Goal: Task Accomplishment & Management: Manage account settings

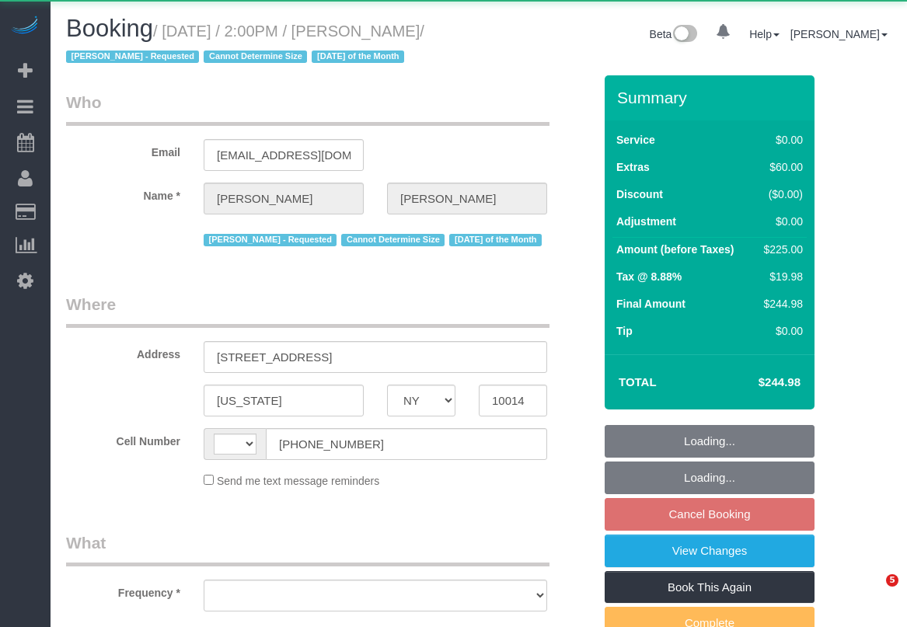
select select "NY"
select select "object:456"
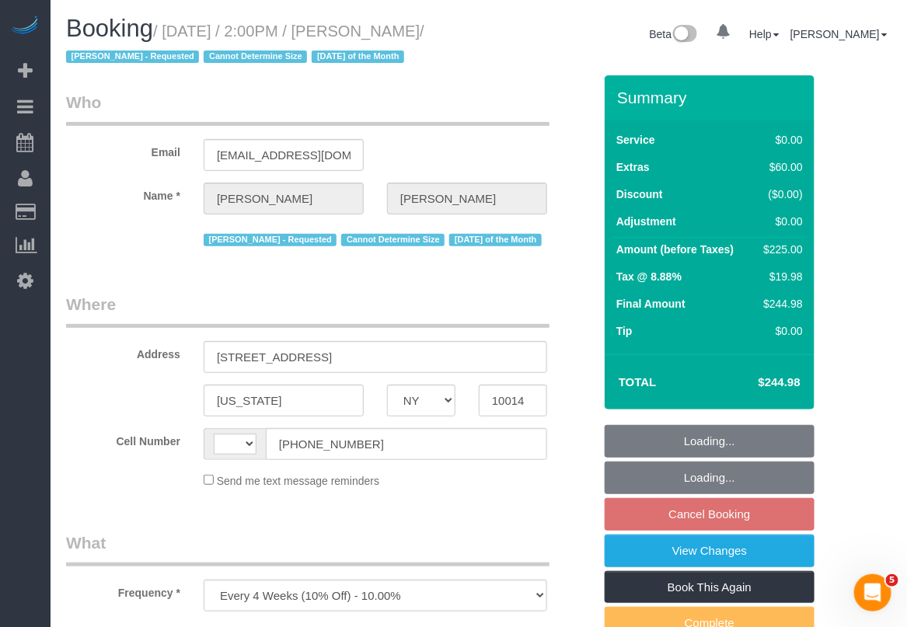
select select "string:stripe-pm_1S1ETU4VGloSiKo7vp6R1Rdf"
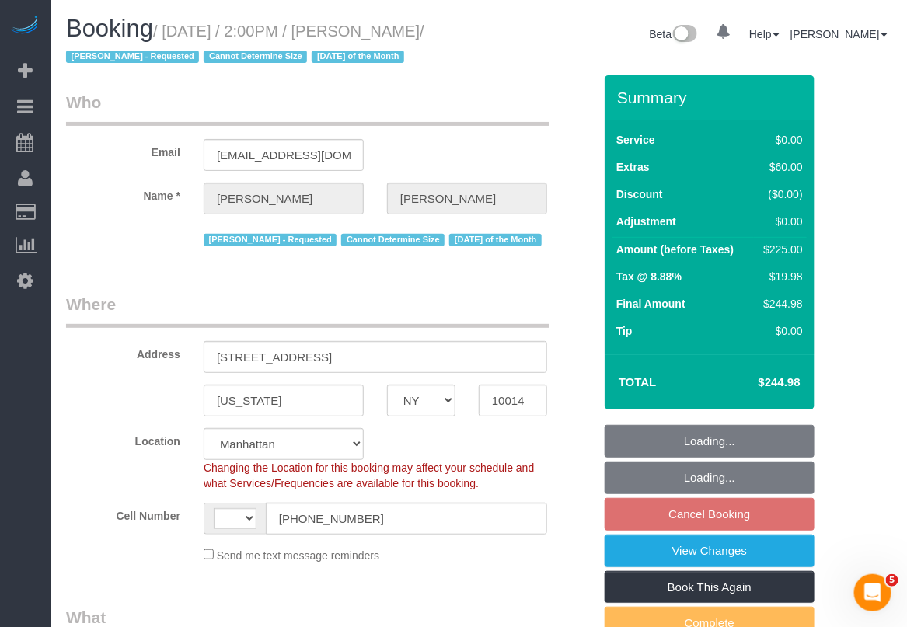
select select "string:[GEOGRAPHIC_DATA]"
select select "spot4"
select select "2"
select select "number:58"
select select "number:72"
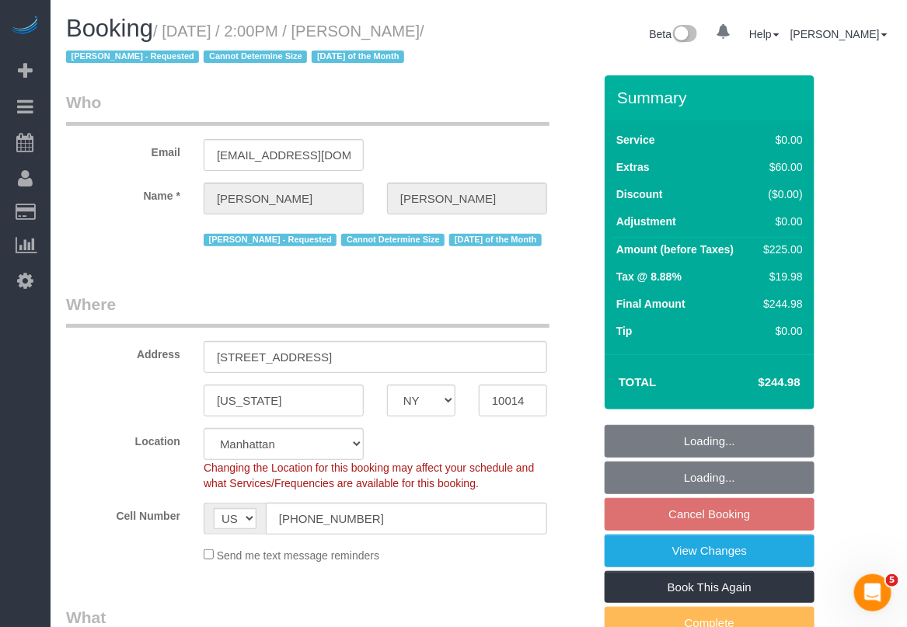
select select "number:15"
select select "number:6"
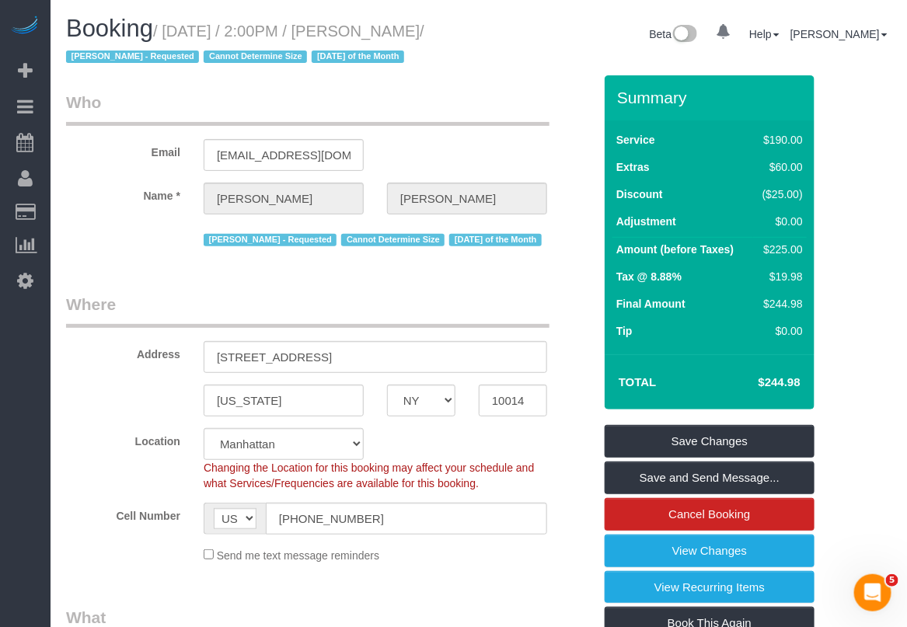
select select "2"
select select "object:1975"
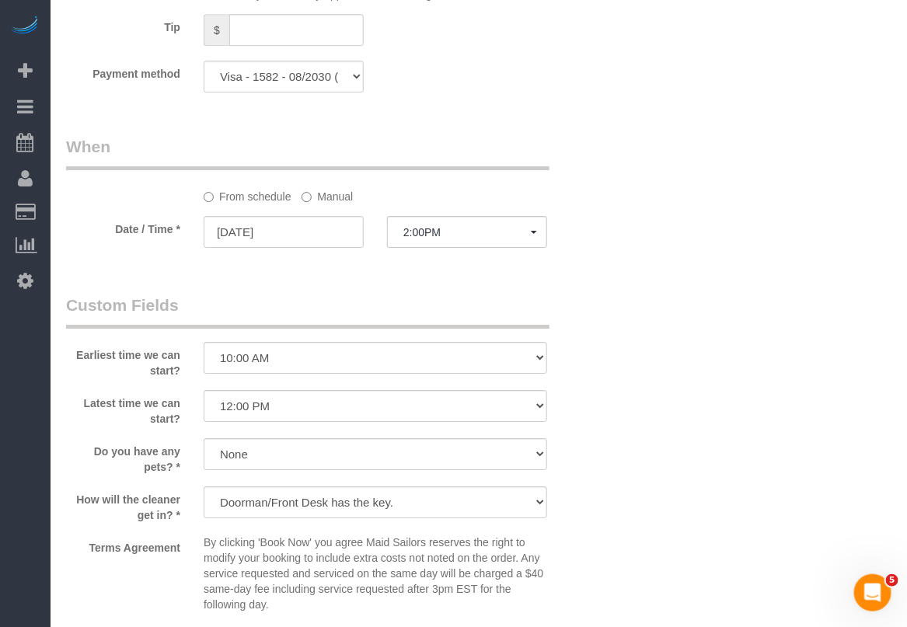
scroll to position [1555, 0]
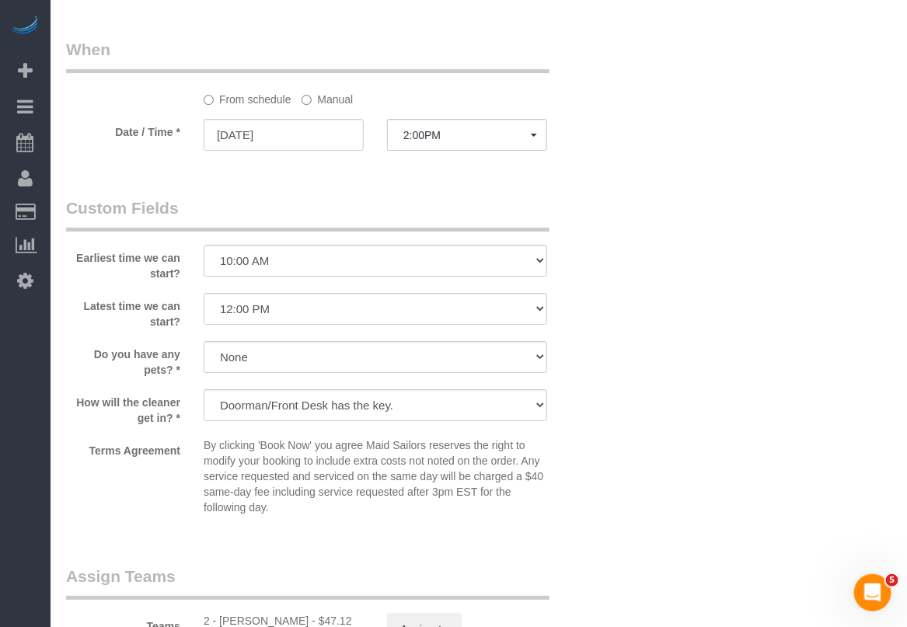
click at [332, 107] on label "Manual" at bounding box center [327, 96] width 51 height 21
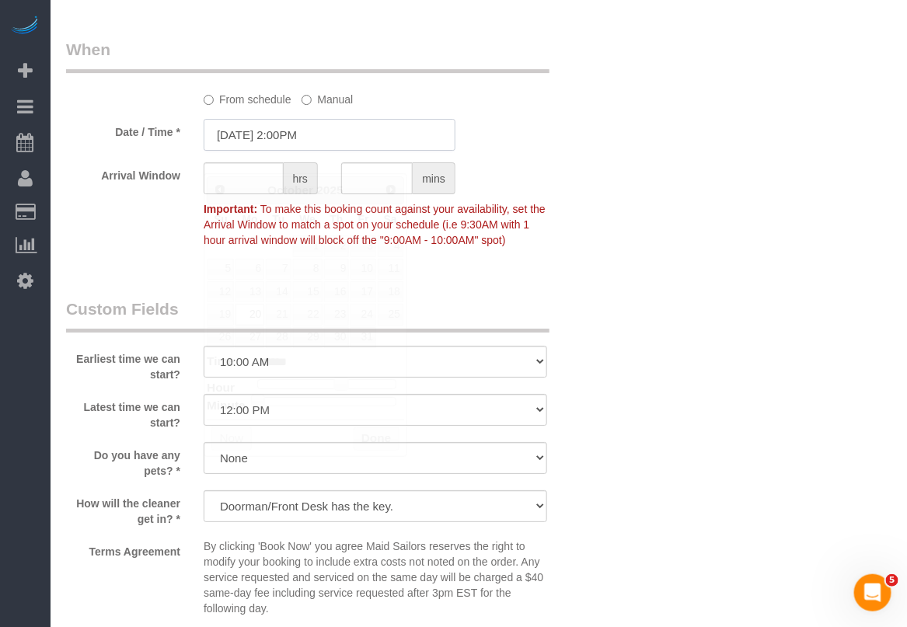
click at [309, 151] on input "[DATE] 2:00PM" at bounding box center [330, 135] width 252 height 32
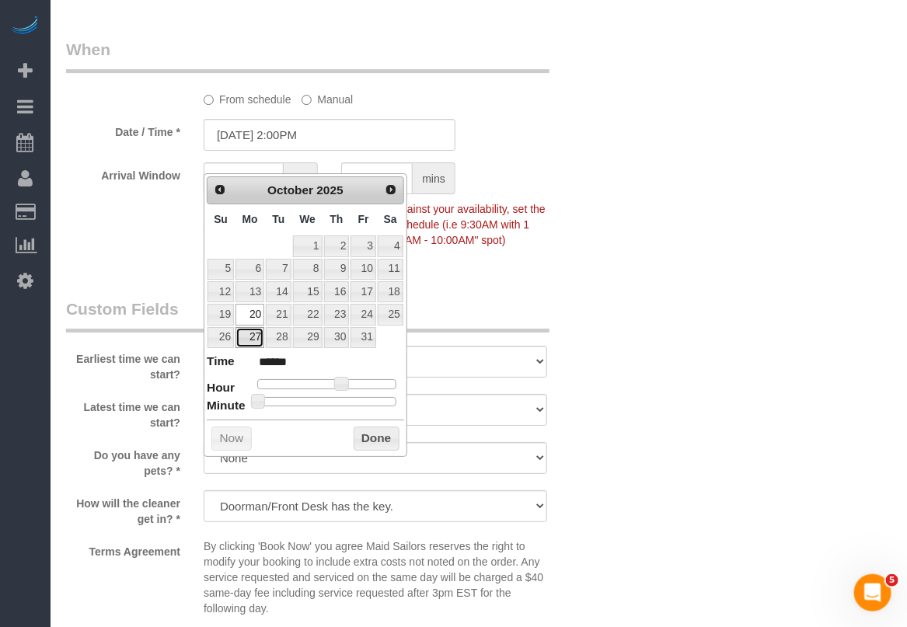
click at [246, 343] on link "27" at bounding box center [250, 337] width 29 height 21
type input "[DATE] 2:00PM"
click at [362, 436] on button "Done" at bounding box center [377, 439] width 46 height 25
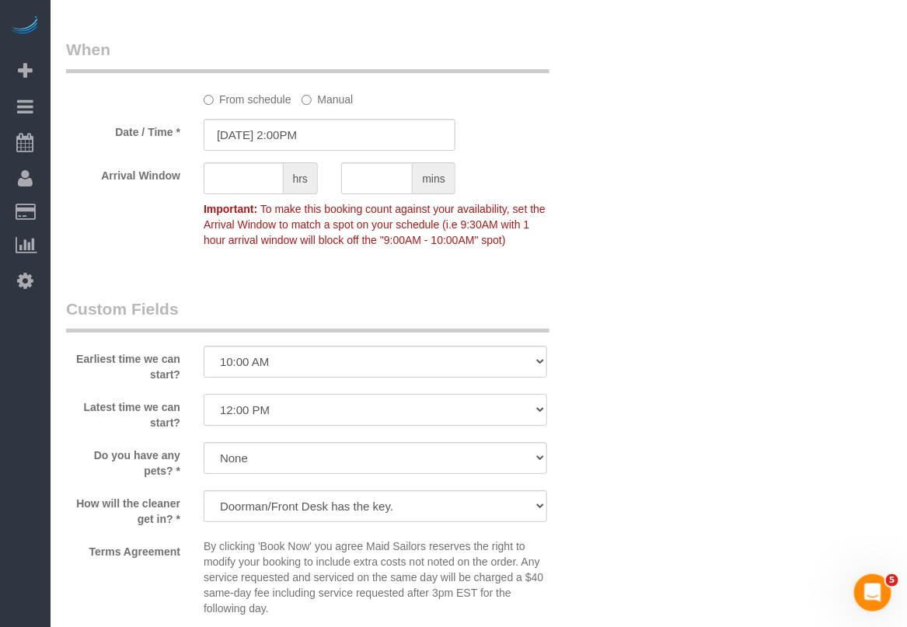
click at [397, 426] on select "I am not flexible, keep my selected time 8:00 AM 9:00 AM 10:00 AM 11:00 AM 12:0…" at bounding box center [376, 410] width 344 height 32
select select "number:74"
click at [204, 416] on select "I am not flexible, keep my selected time 8:00 AM 9:00 AM 10:00 AM 11:00 AM 12:0…" at bounding box center [376, 410] width 344 height 32
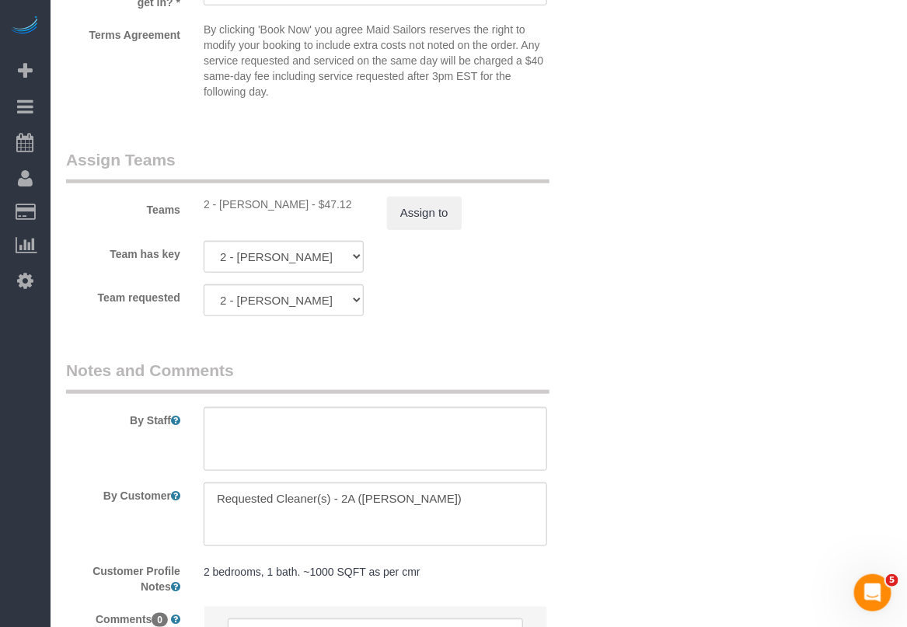
scroll to position [2260, 0]
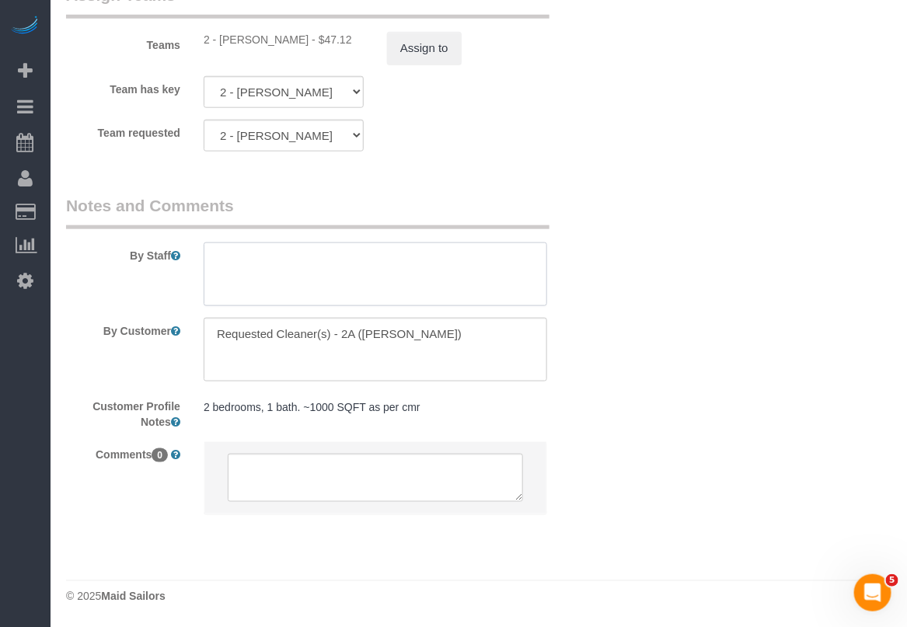
click at [320, 257] on textarea at bounding box center [376, 275] width 344 height 64
click at [480, 257] on textarea at bounding box center [376, 275] width 344 height 64
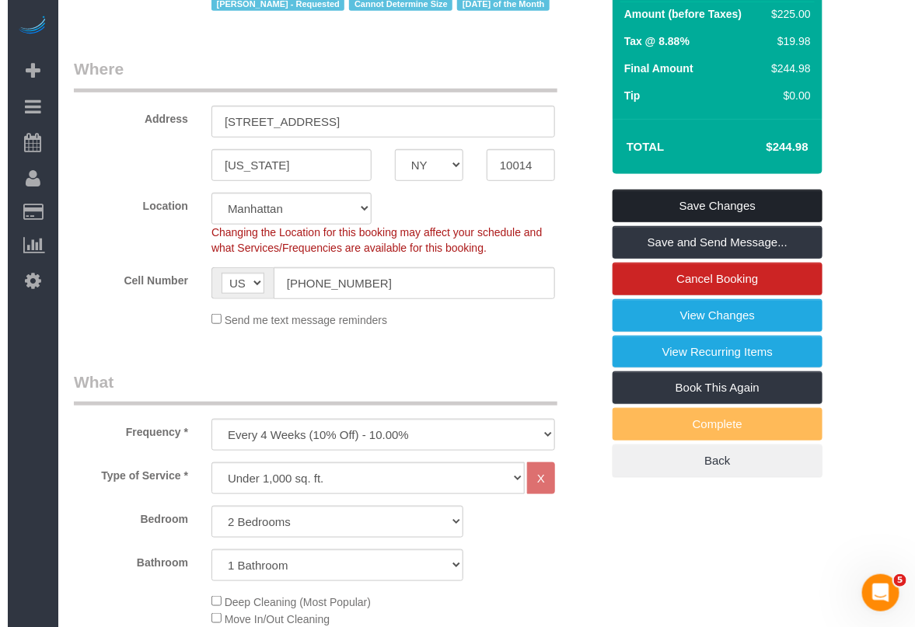
scroll to position [219, 0]
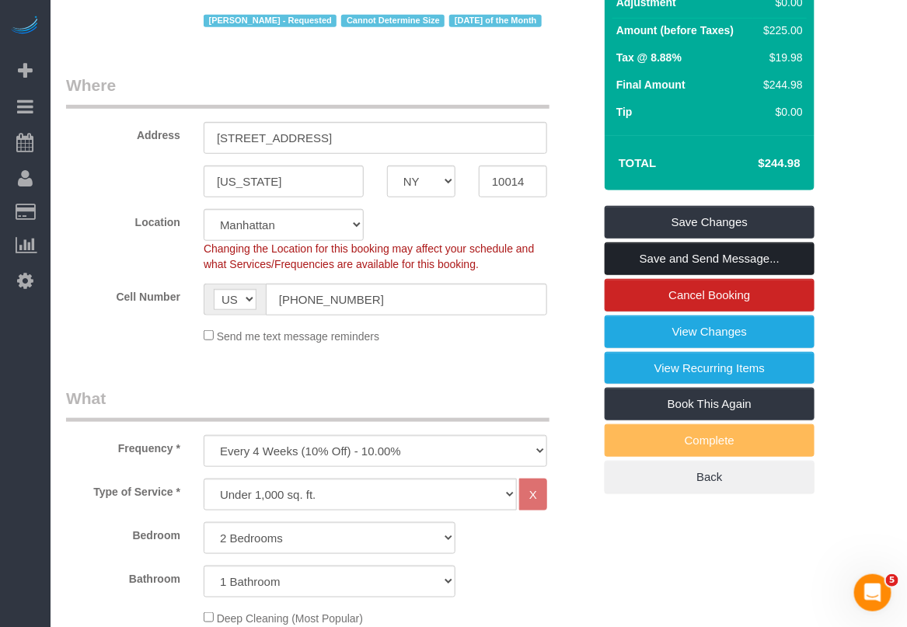
type textarea "okay with a different cleaner but wants the same cleaner assigned to her moving…"
click at [692, 253] on link "Save and Send Message..." at bounding box center [710, 259] width 210 height 33
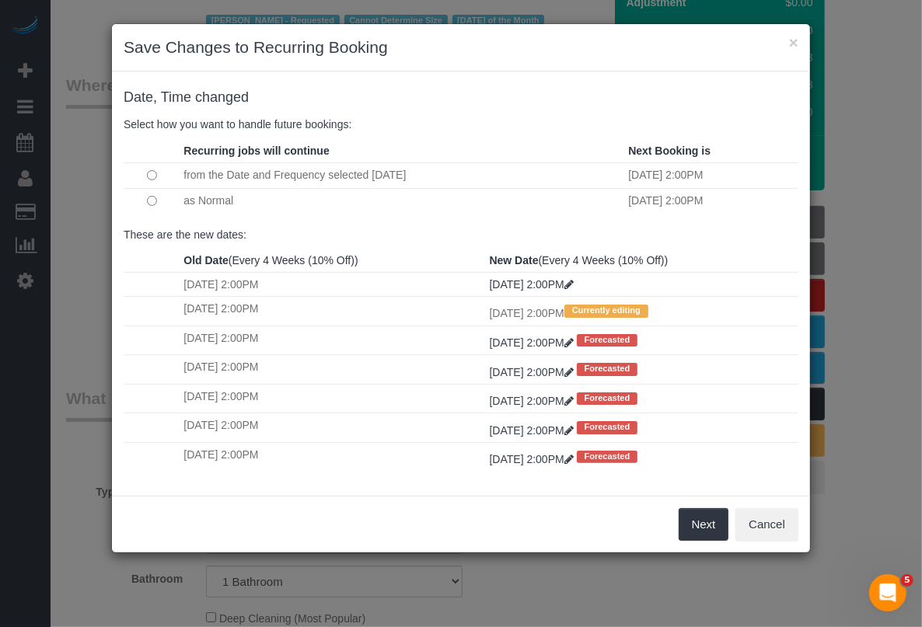
click at [442, 526] on div "Next Cancel" at bounding box center [461, 524] width 698 height 57
click at [700, 530] on button "Next" at bounding box center [704, 525] width 51 height 33
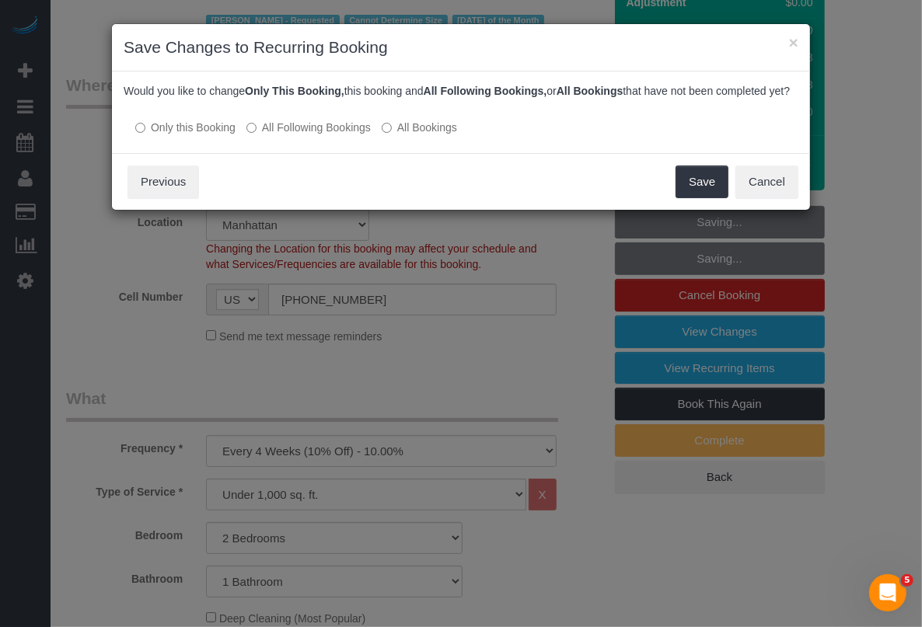
click at [327, 135] on label "All Following Bookings" at bounding box center [308, 128] width 124 height 16
click at [685, 198] on button "Save" at bounding box center [702, 182] width 53 height 33
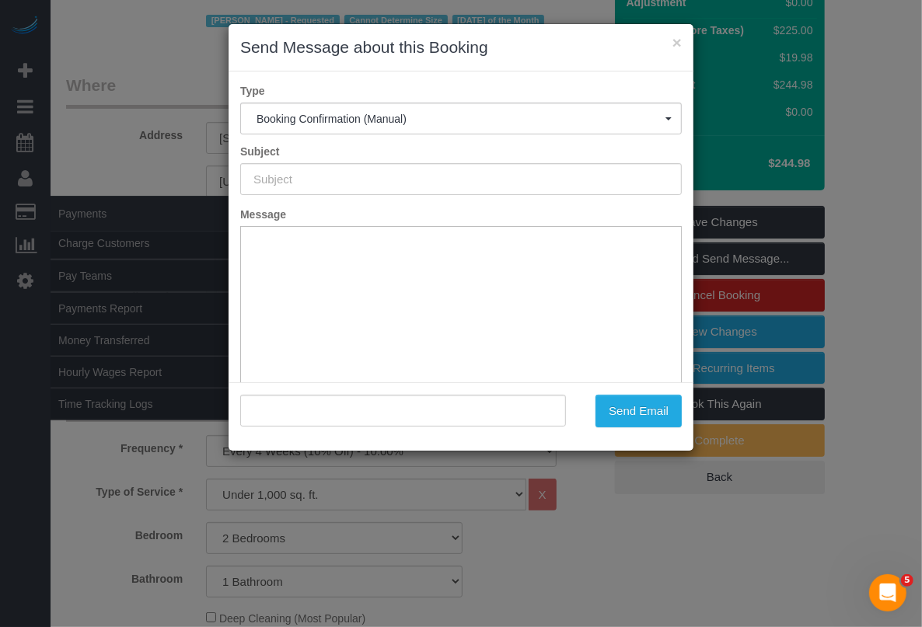
scroll to position [0, 0]
type input "Cleaning Confirmed for [DATE] 2:00pm"
type input ""[PERSON_NAME]" <[EMAIL_ADDRESS][DOMAIN_NAME]>"
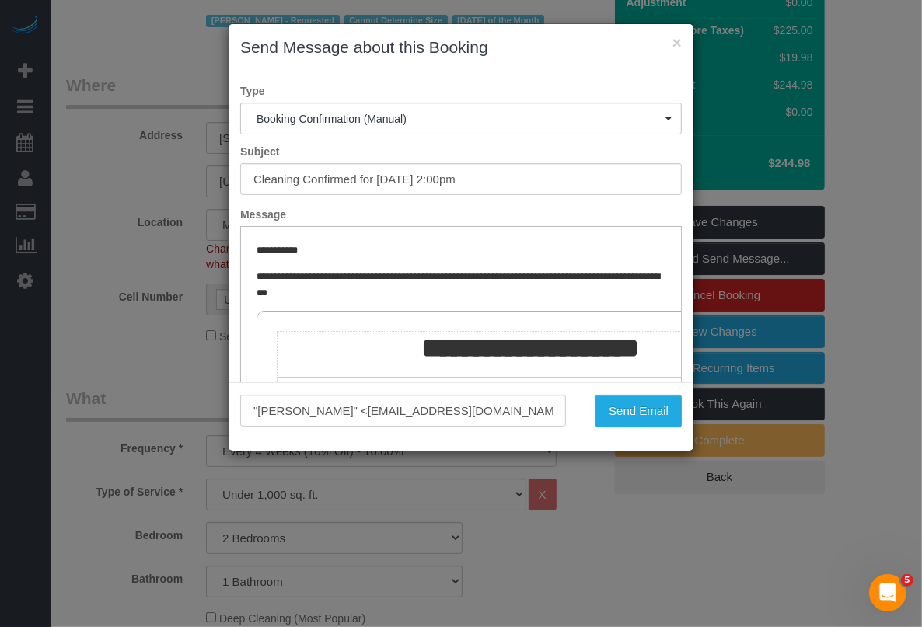
click at [582, 560] on div "× Send Message about this Booking Type Booking Confirmation (Manual) Booking Co…" at bounding box center [461, 313] width 922 height 627
click at [653, 408] on button "Send Email" at bounding box center [639, 411] width 86 height 33
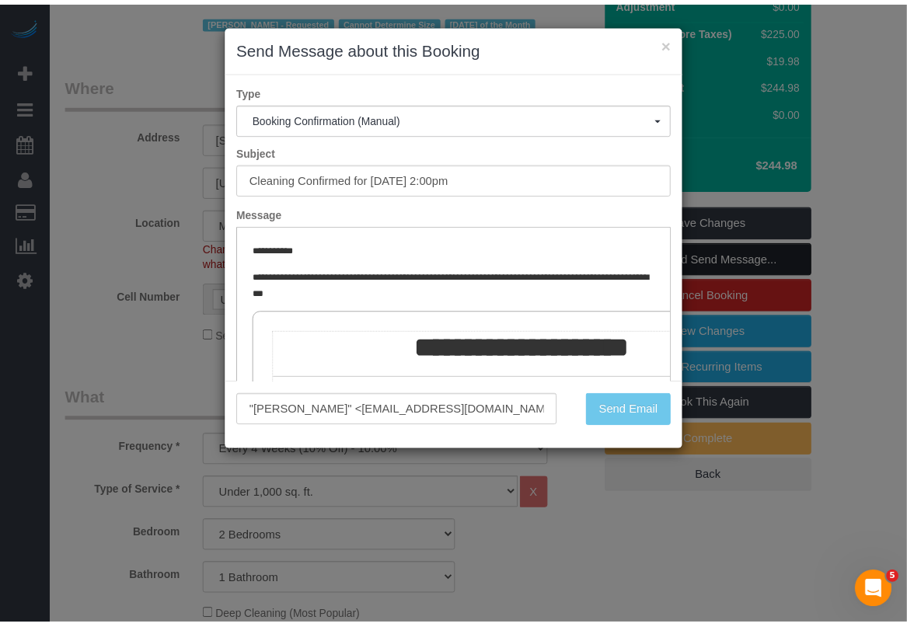
scroll to position [276, 0]
